Goal: Task Accomplishment & Management: Use online tool/utility

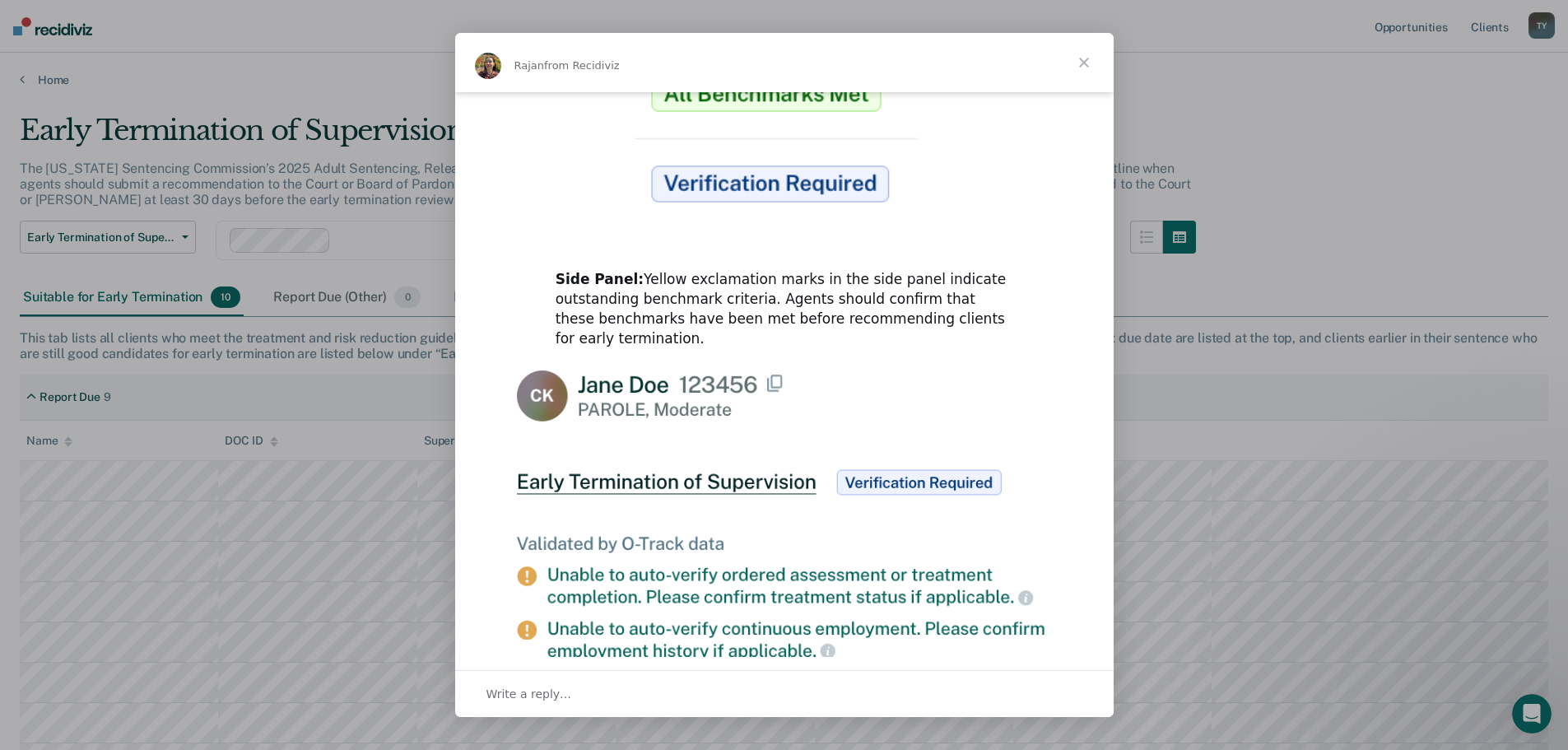
scroll to position [576, 0]
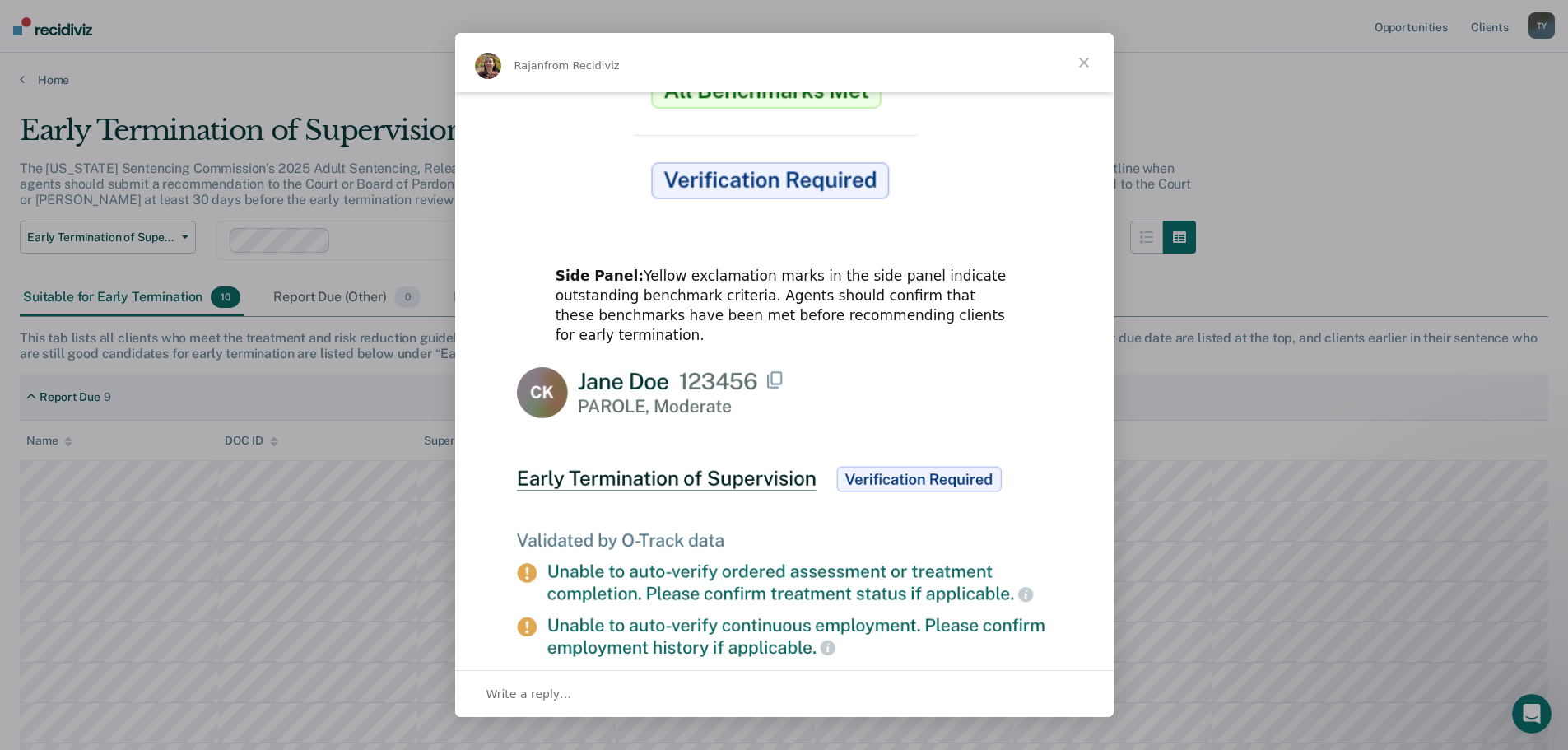
click at [1091, 58] on span "Close" at bounding box center [1084, 63] width 59 height 59
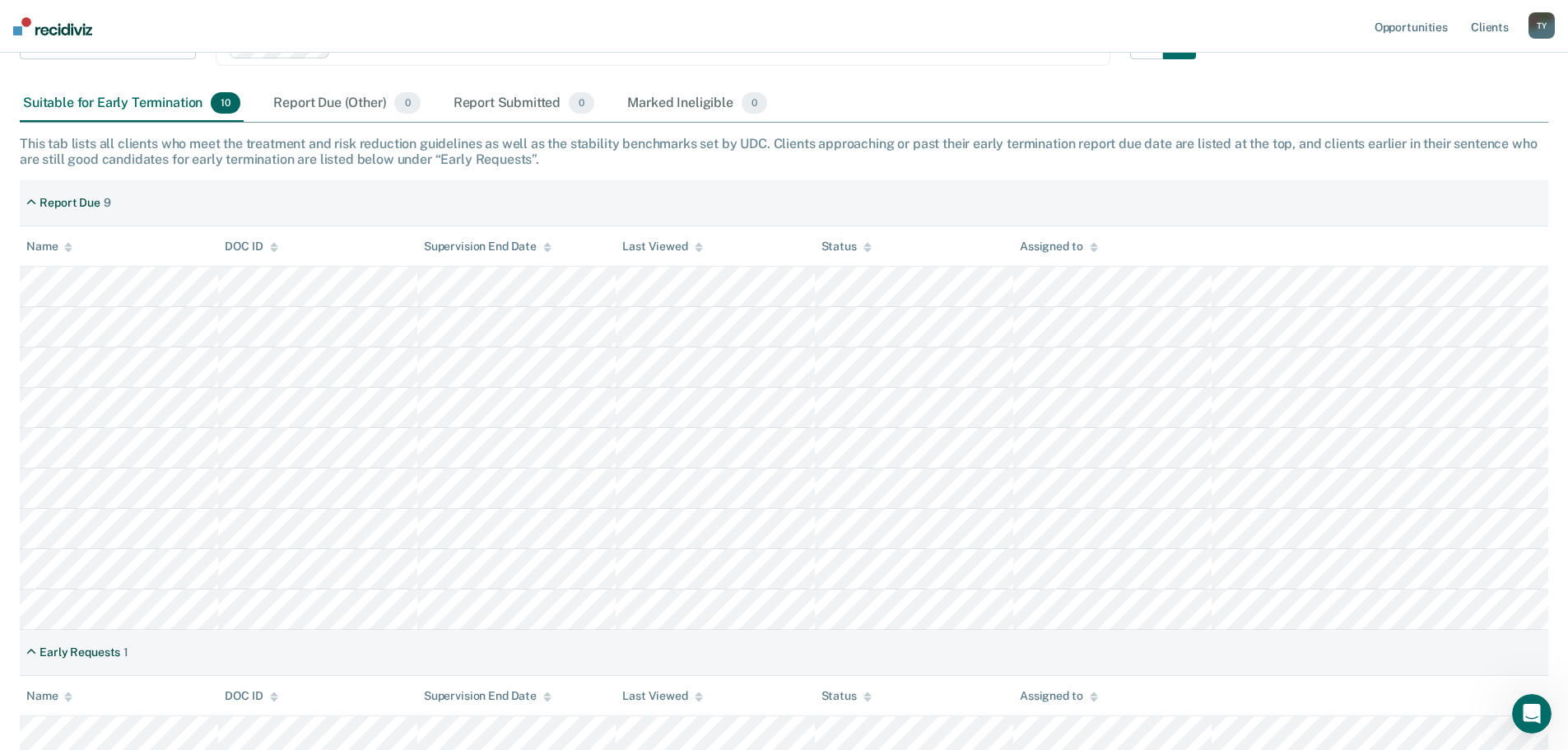
scroll to position [201, 0]
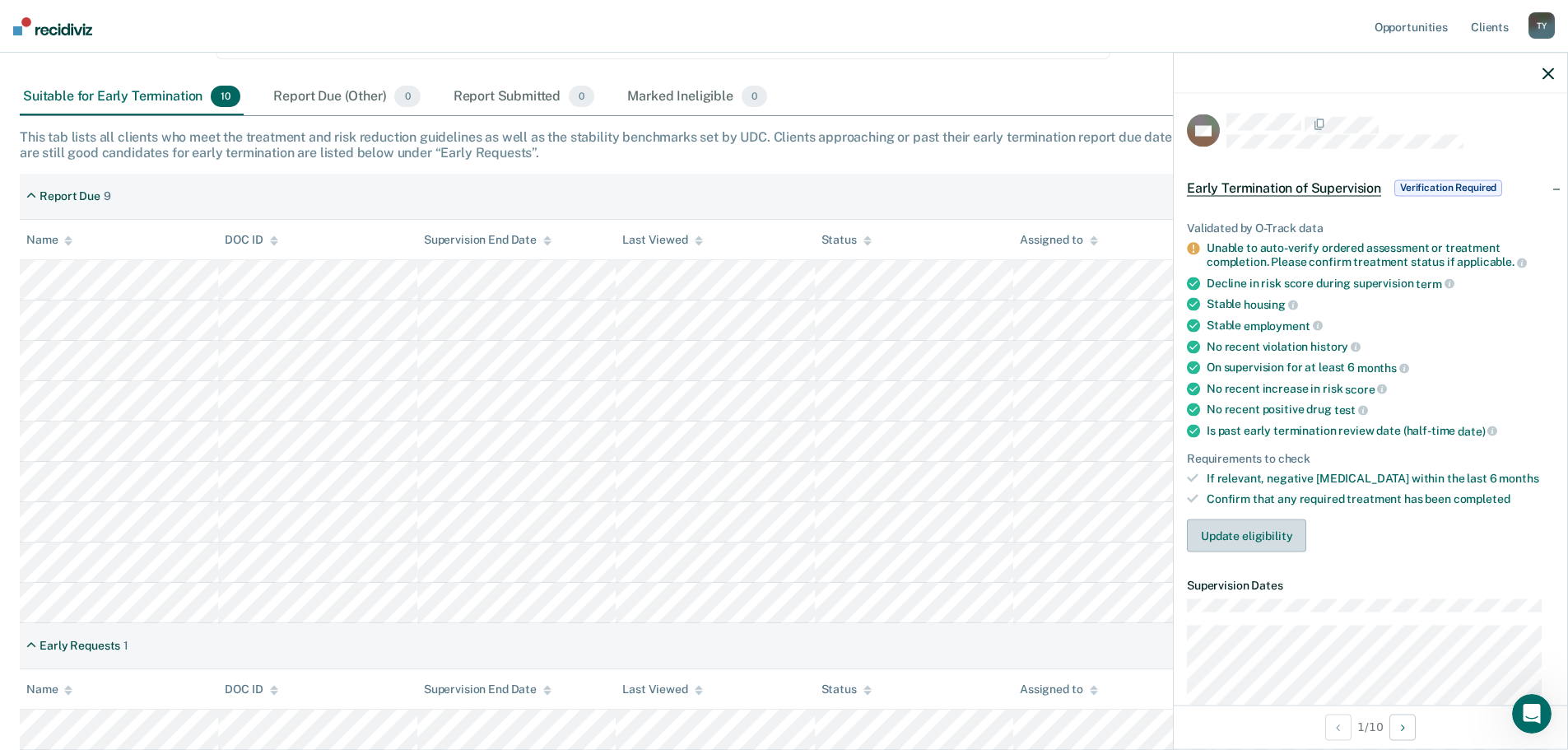
click at [1221, 534] on button "Update eligibility" at bounding box center [1246, 534] width 119 height 33
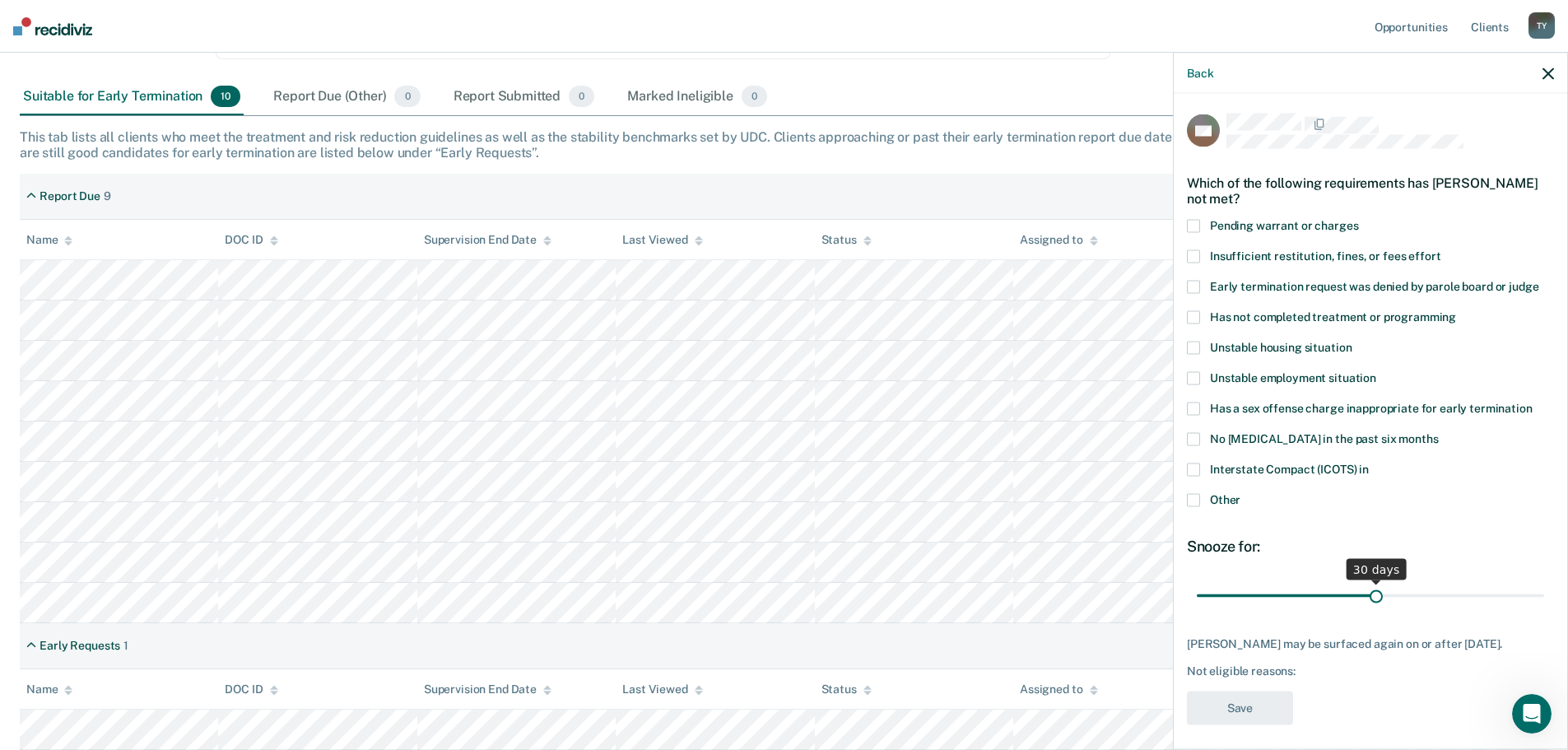
scroll to position [7, 0]
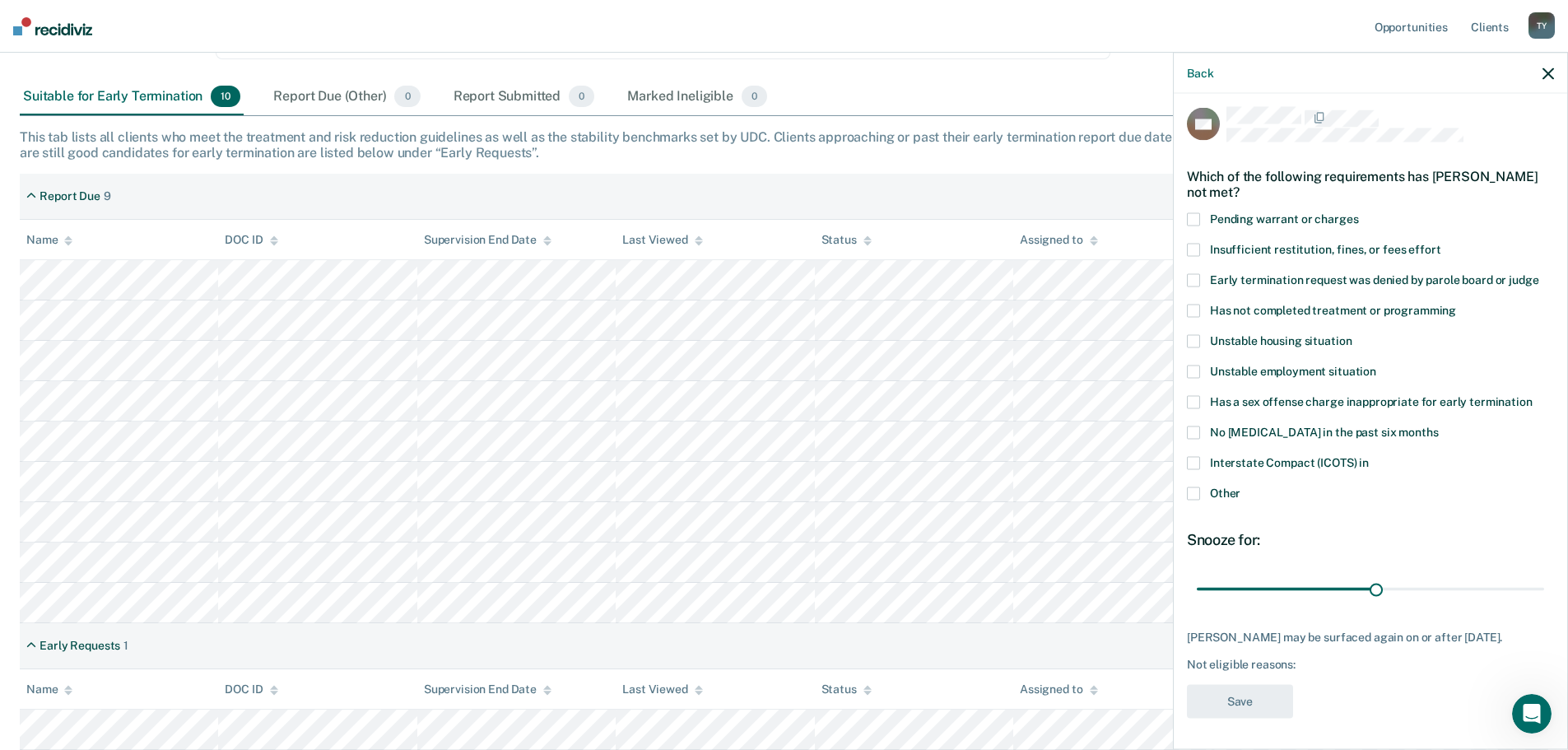
click at [1195, 305] on span at bounding box center [1194, 311] width 14 height 14
click at [1456, 304] on input "Has not completed treatment or programming" at bounding box center [1456, 304] width 0 height 0
drag, startPoint x: 1239, startPoint y: 706, endPoint x: 1273, endPoint y: 708, distance: 34.1
click at [1242, 706] on button "Save" at bounding box center [1239, 701] width 106 height 34
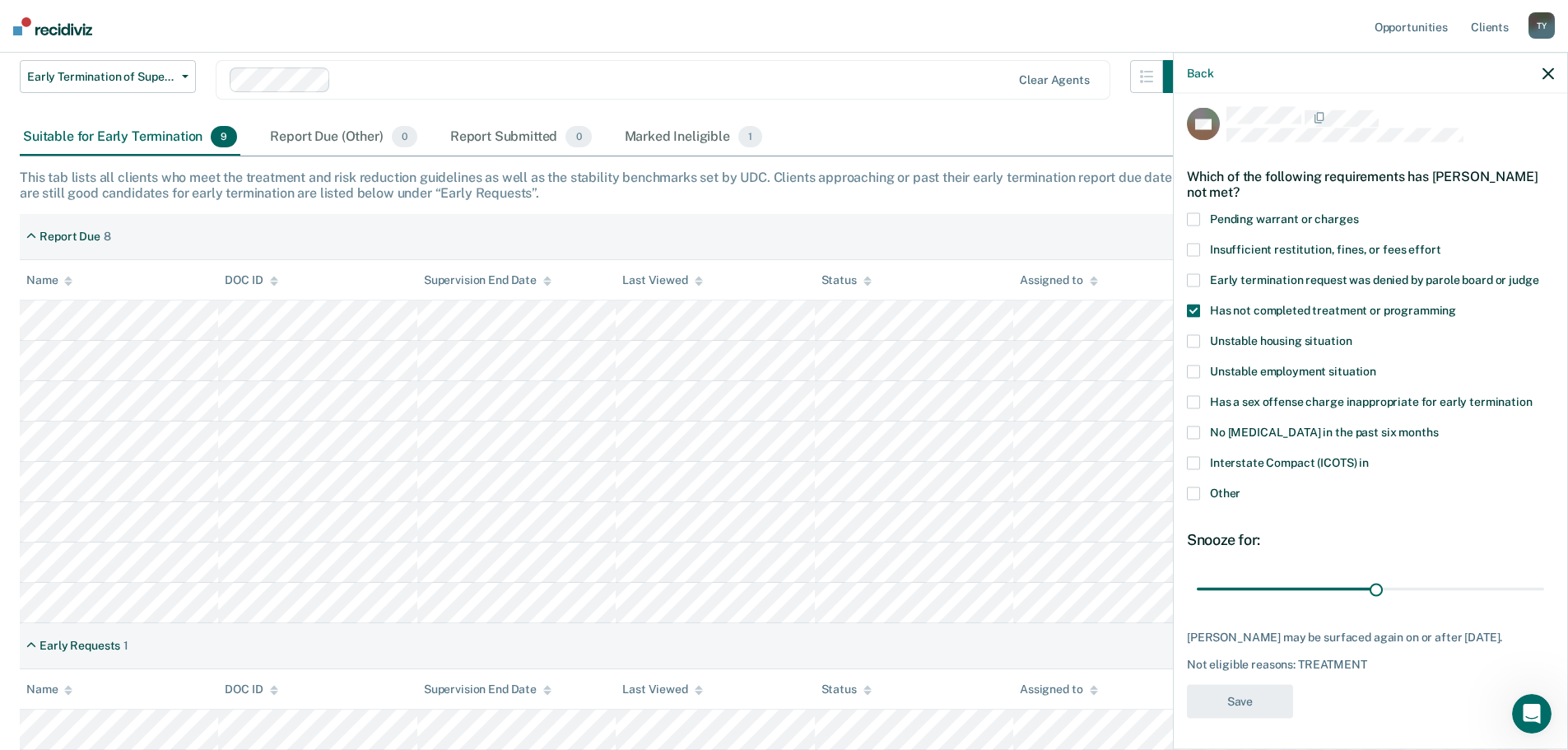
scroll to position [161, 0]
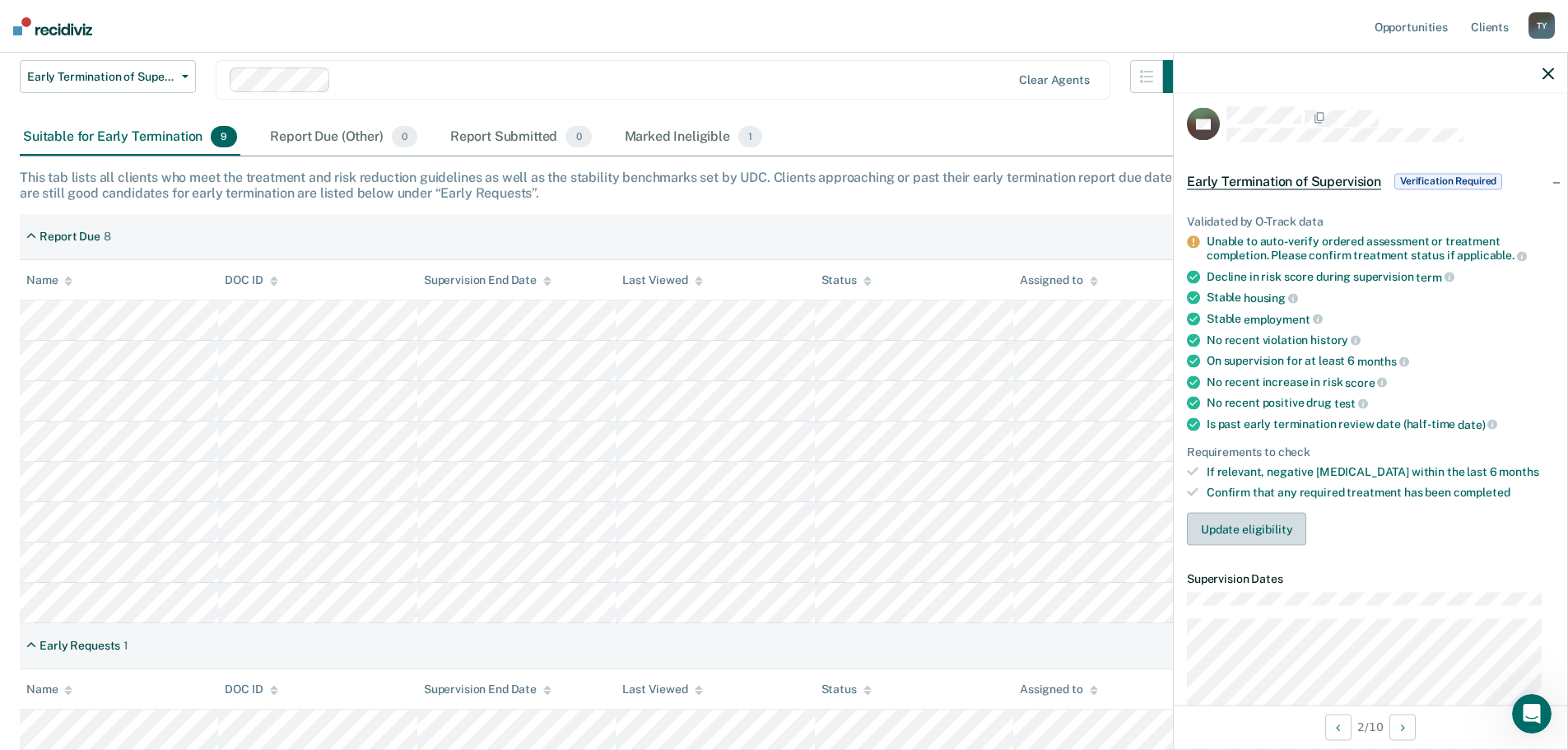
click at [1264, 529] on button "Update eligibility" at bounding box center [1246, 528] width 119 height 33
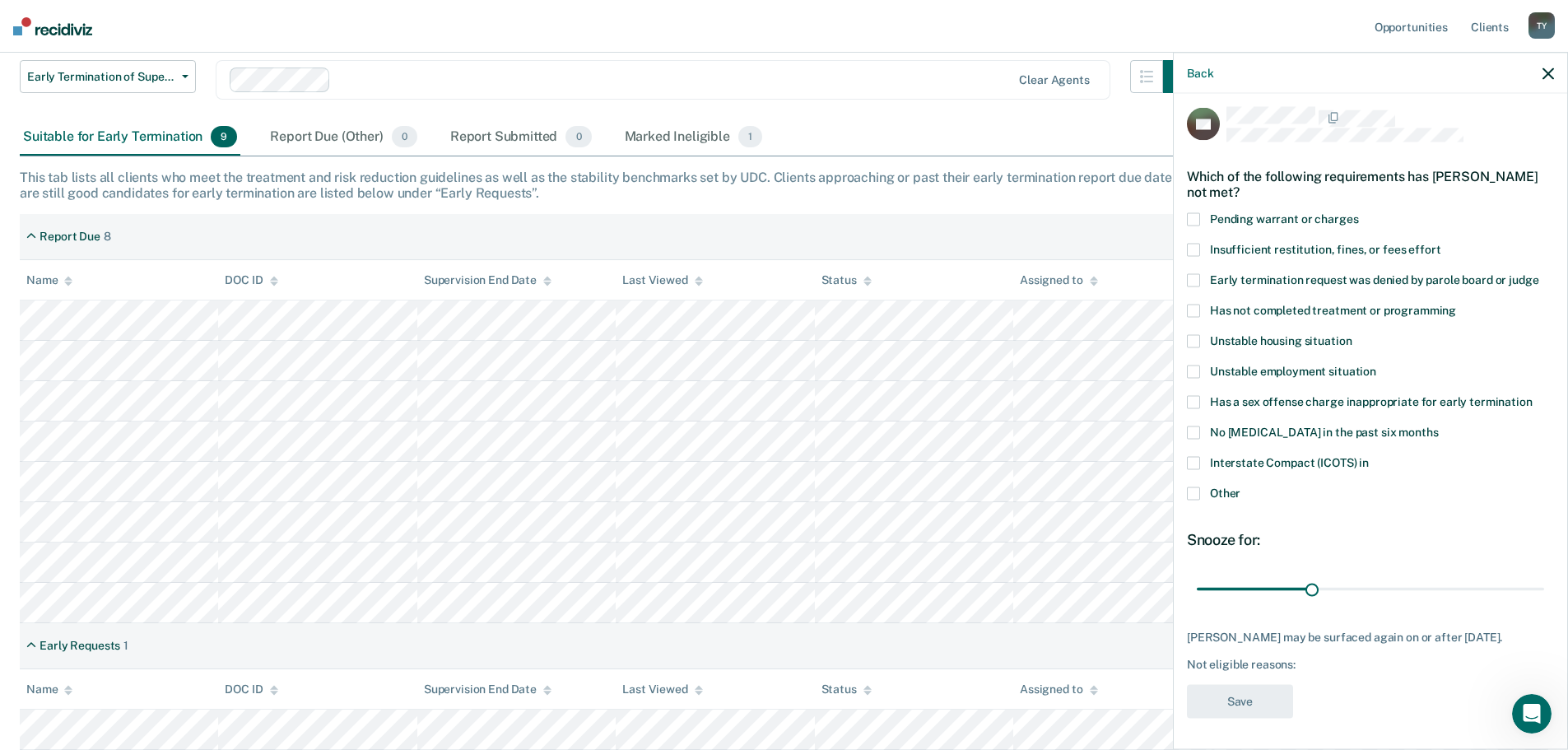
click at [1198, 306] on span at bounding box center [1194, 311] width 14 height 14
click at [1456, 304] on input "Has not completed treatment or programming" at bounding box center [1456, 304] width 0 height 0
click at [1277, 694] on button "Save" at bounding box center [1239, 701] width 106 height 34
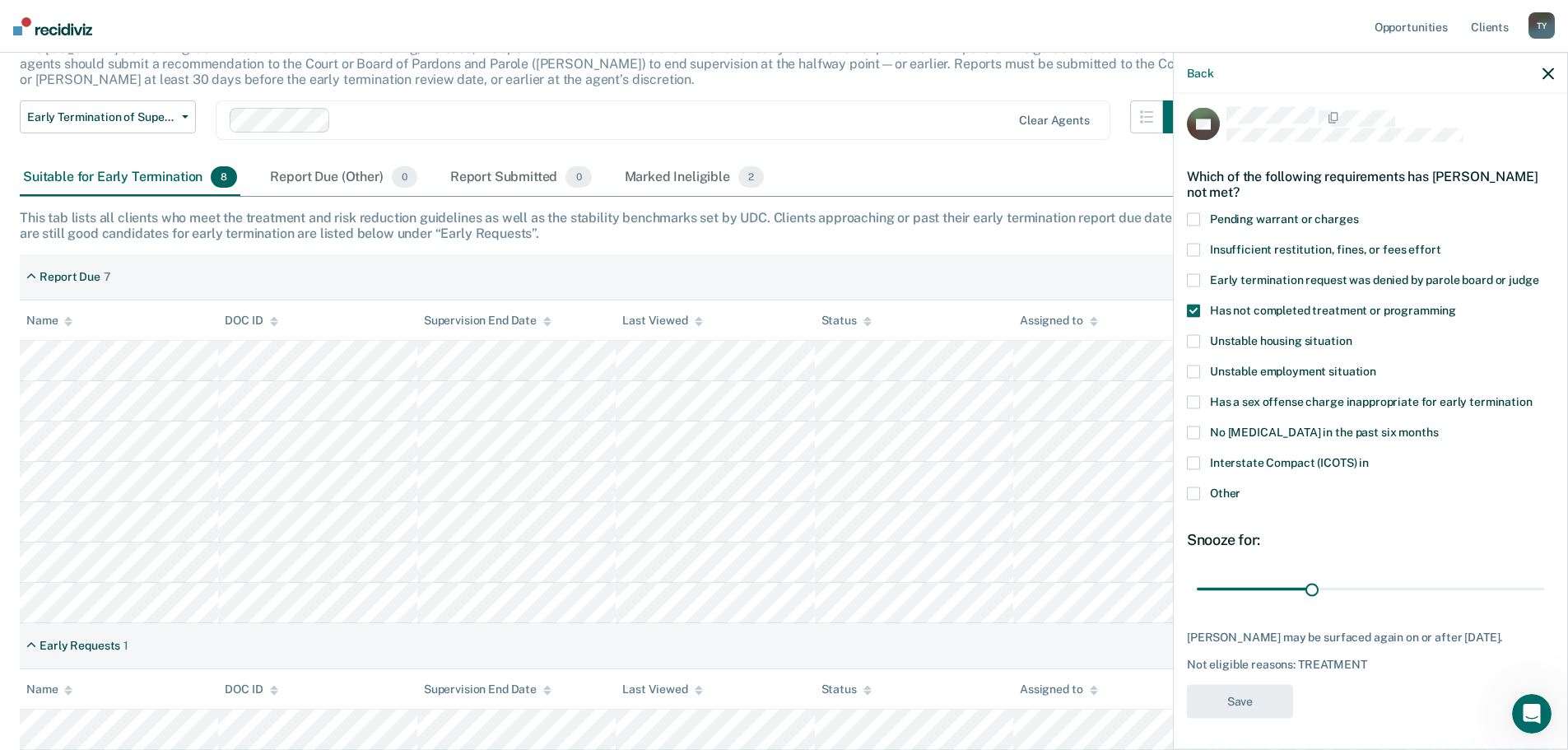
scroll to position [120, 0]
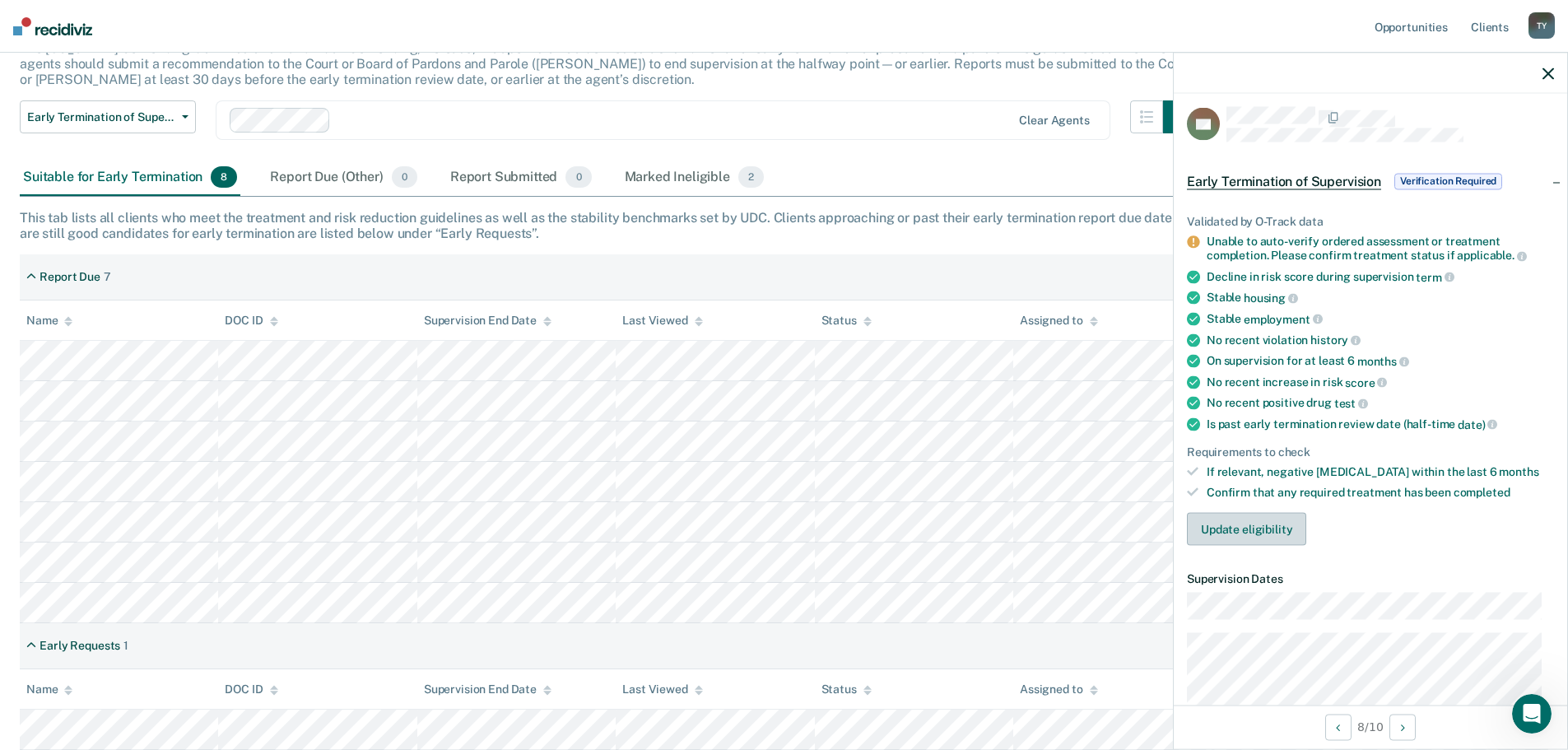
click at [1252, 522] on button "Update eligibility" at bounding box center [1246, 528] width 119 height 33
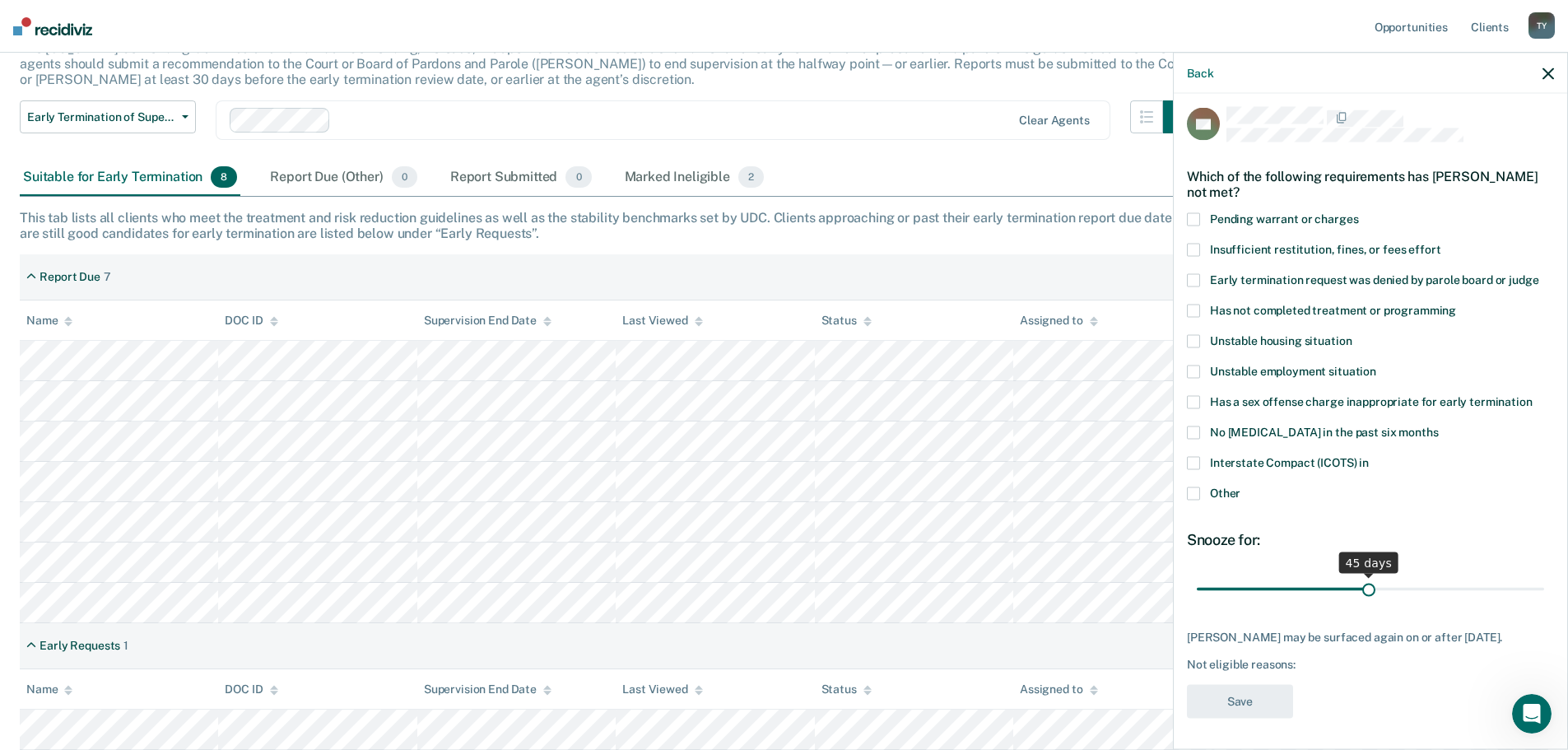
drag, startPoint x: 1306, startPoint y: 587, endPoint x: 1364, endPoint y: 593, distance: 58.3
type input "45"
click at [1364, 593] on input "range" at bounding box center [1370, 589] width 347 height 29
click at [1196, 433] on span at bounding box center [1194, 433] width 14 height 14
click at [1438, 426] on input "No drug screen in the past six months" at bounding box center [1438, 426] width 0 height 0
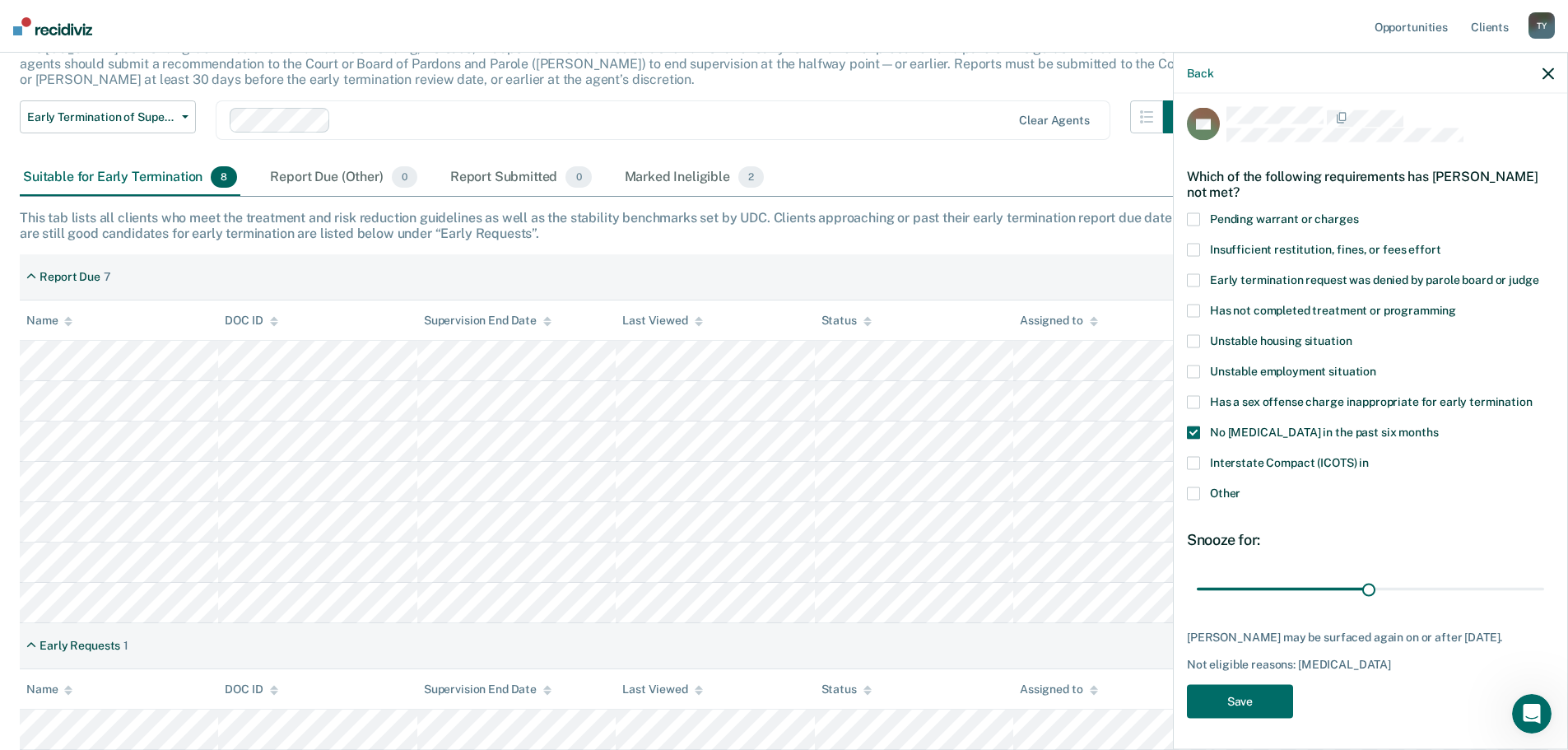
click at [1192, 343] on span at bounding box center [1194, 341] width 14 height 14
click at [1351, 334] on input "Unstable housing situation" at bounding box center [1351, 334] width 0 height 0
click at [1196, 369] on span at bounding box center [1194, 372] width 14 height 14
click at [1376, 365] on input "Unstable employment situation" at bounding box center [1376, 365] width 0 height 0
click at [1255, 695] on button "Save" at bounding box center [1239, 701] width 106 height 34
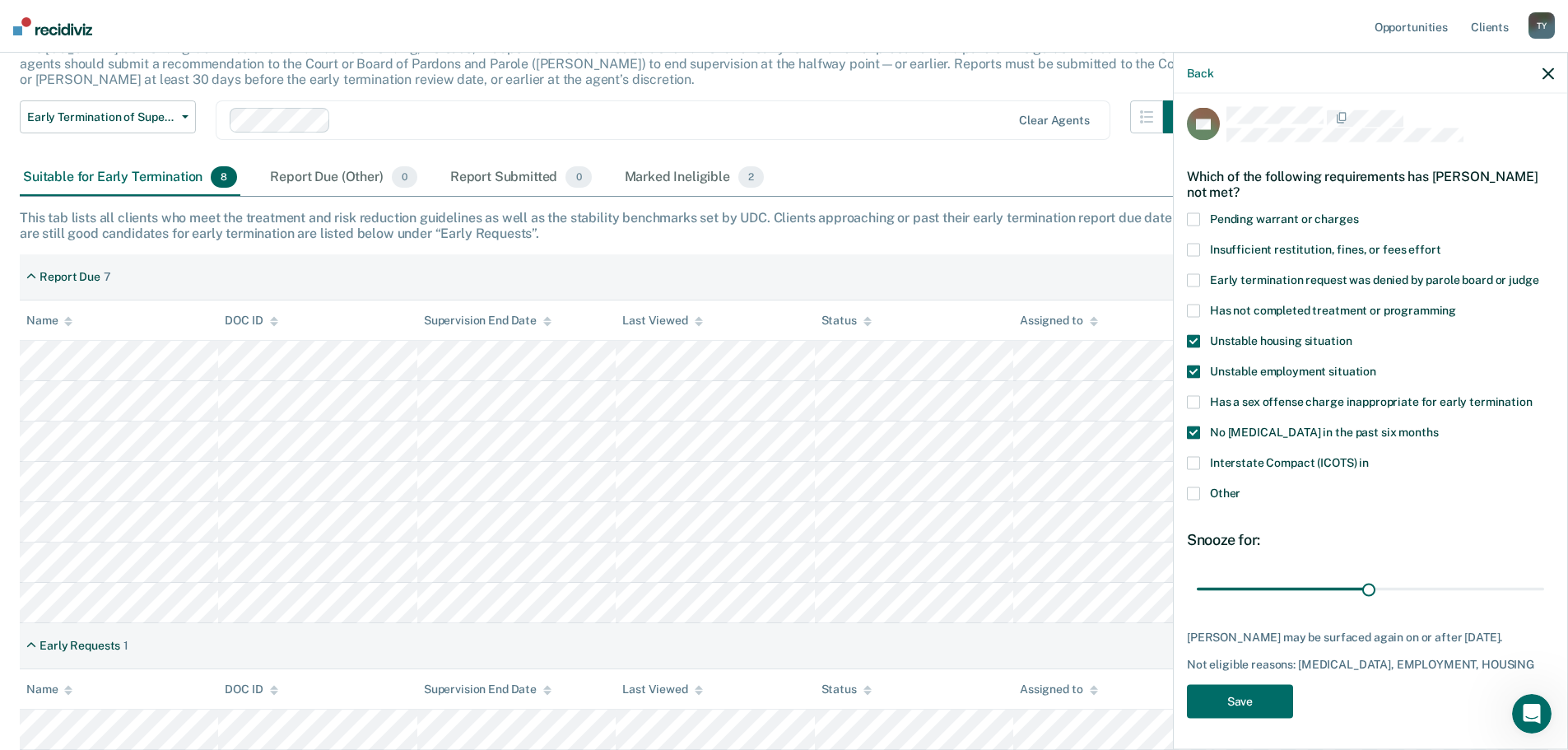
scroll to position [80, 0]
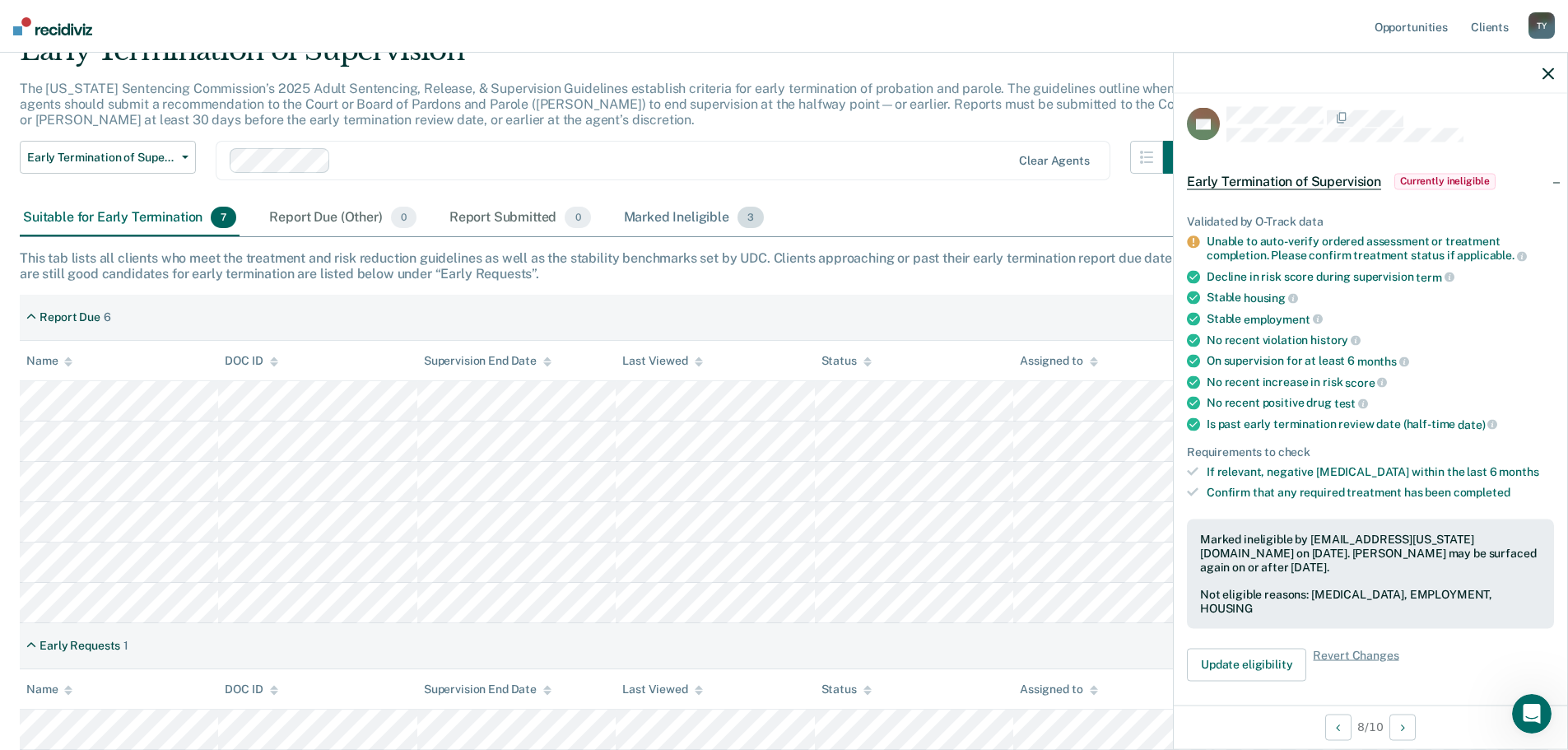
click at [651, 210] on div "Marked Ineligible 3" at bounding box center [694, 218] width 147 height 36
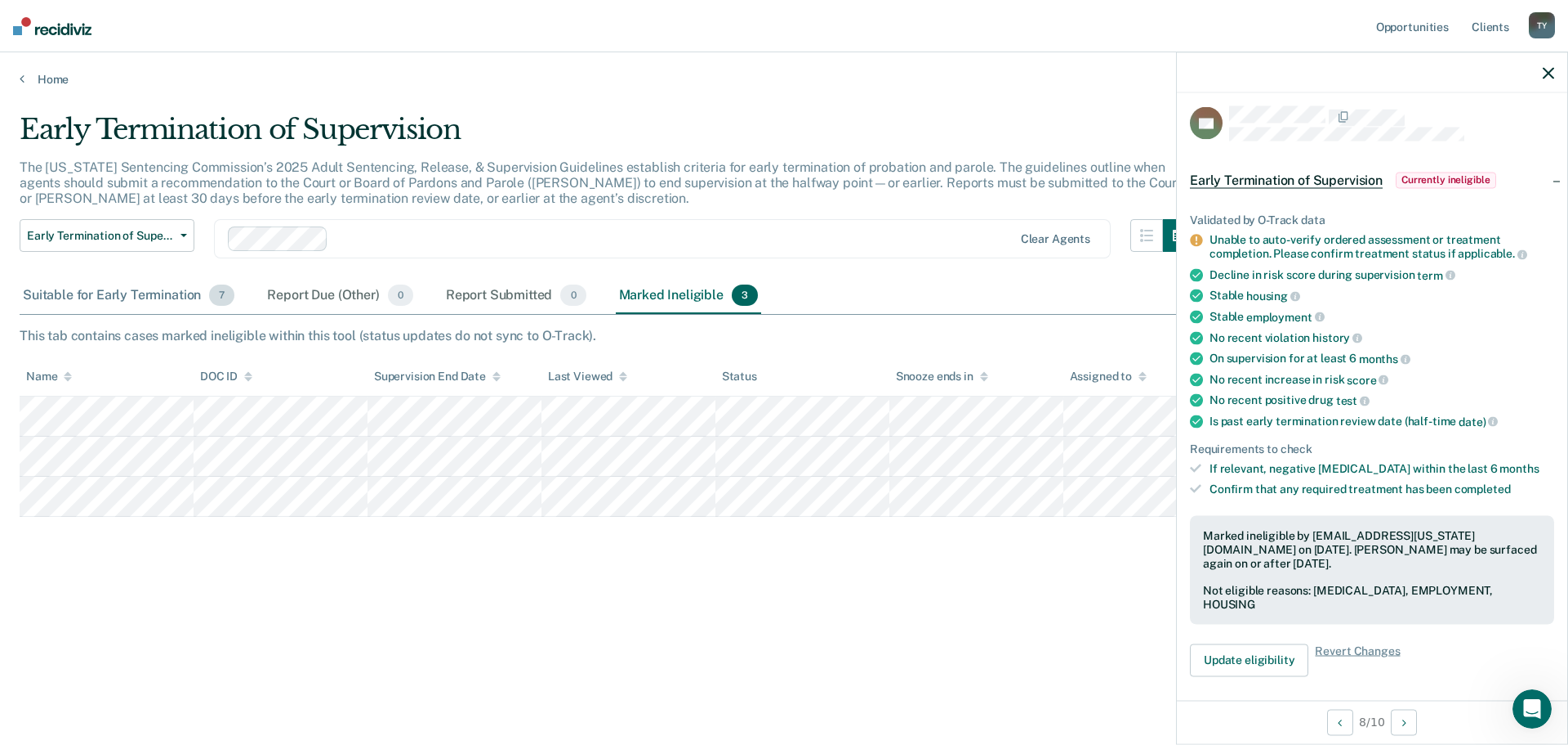
drag, startPoint x: 124, startPoint y: 290, endPoint x: 146, endPoint y: 293, distance: 22.2
click at [124, 291] on div "Suitable for Early Termination 7" at bounding box center [129, 296] width 218 height 36
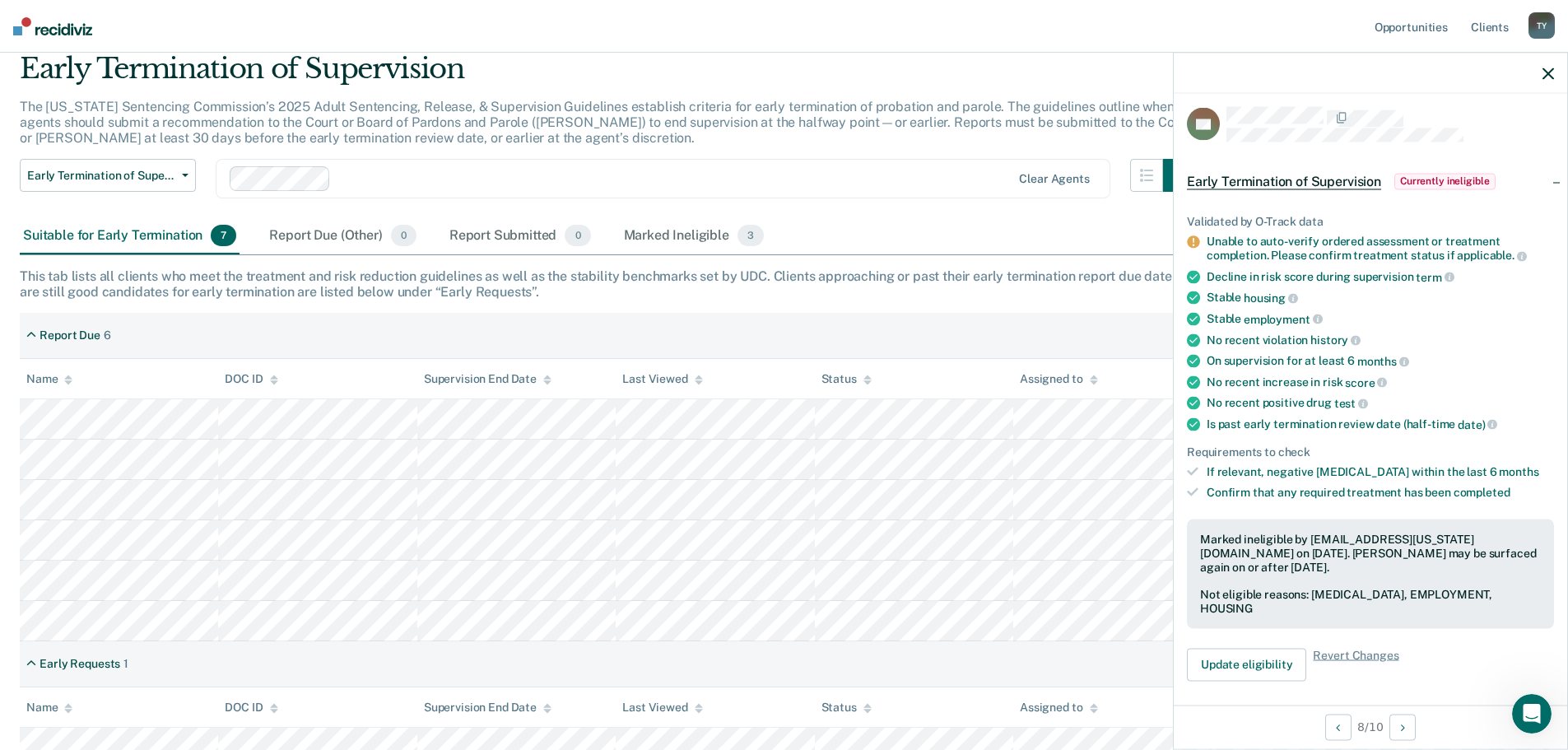
scroll to position [80, 0]
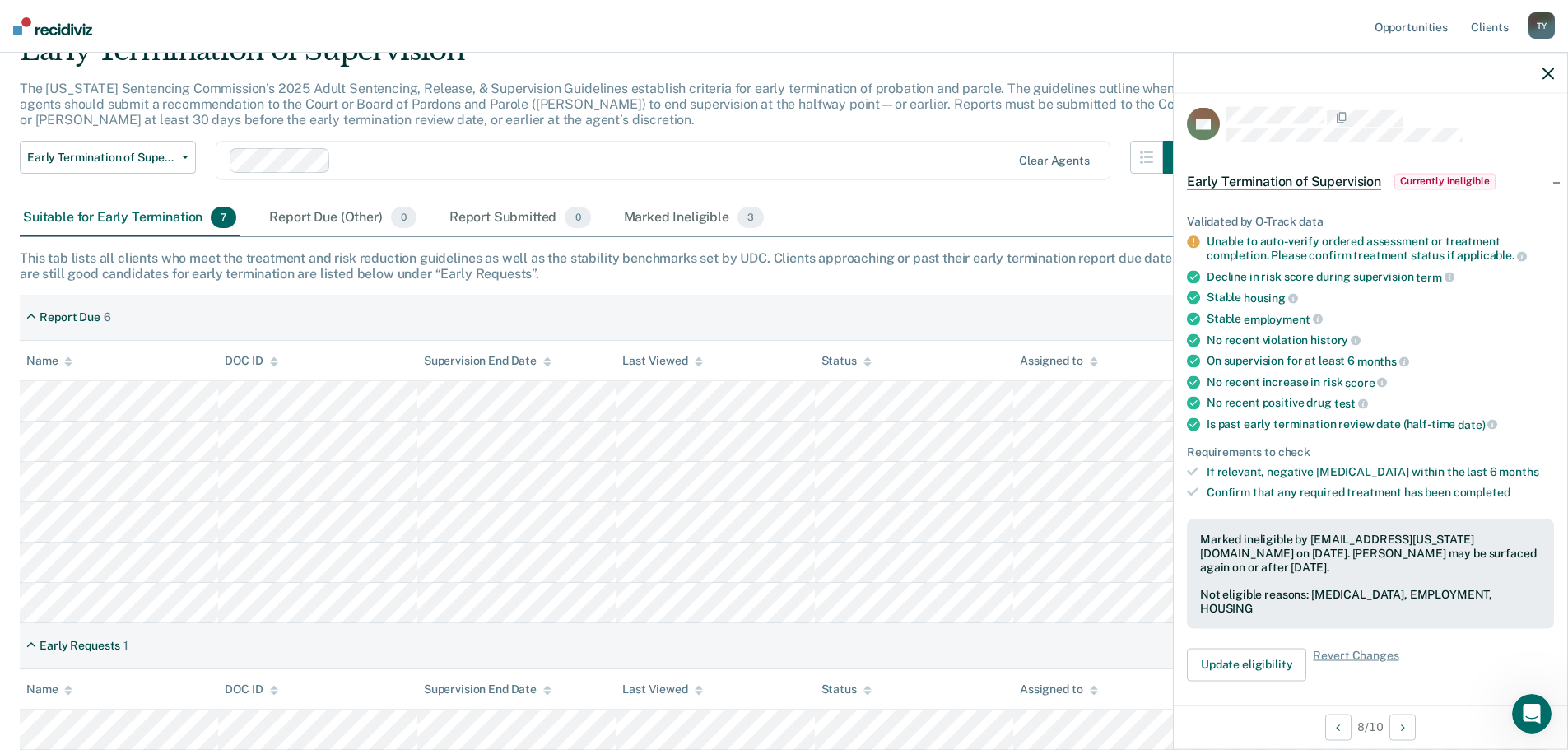
click at [113, 214] on div "Suitable for Early Termination 7" at bounding box center [130, 218] width 220 height 36
